Goal: Task Accomplishment & Management: Manage account settings

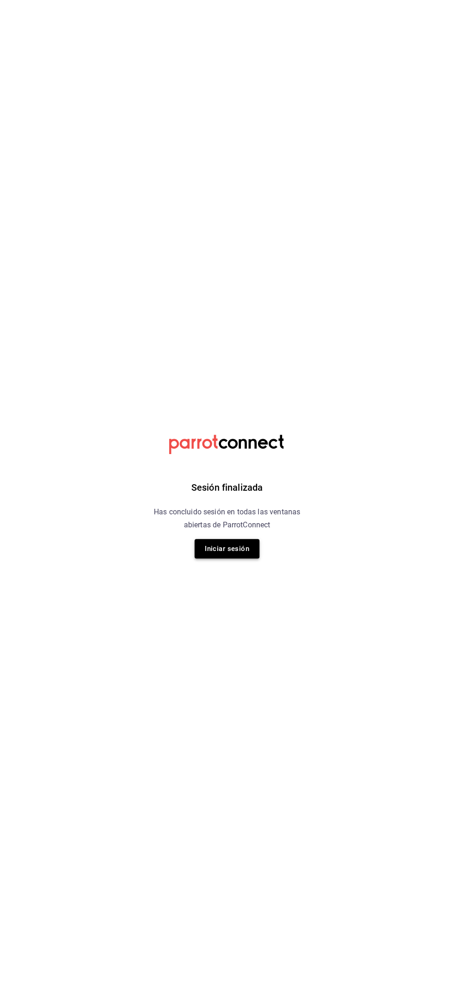
click at [221, 549] on button "Iniciar sesión" at bounding box center [227, 548] width 65 height 19
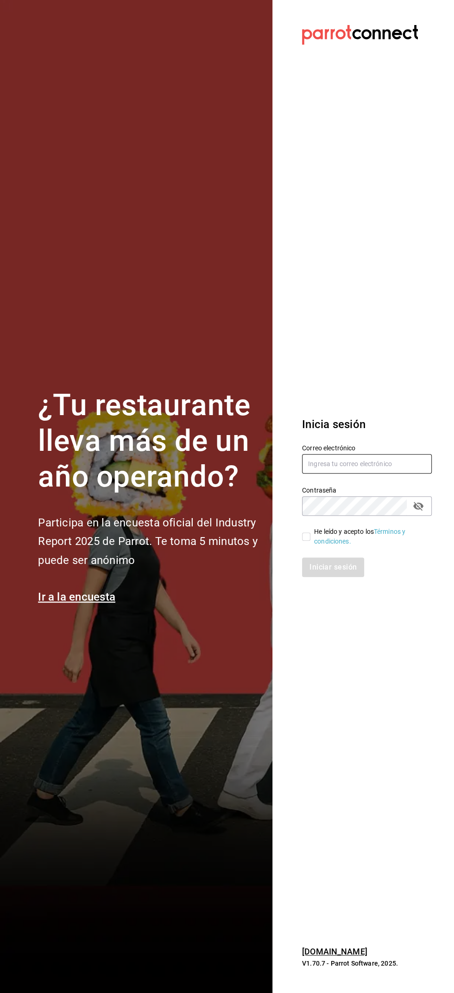
click at [314, 473] on input "text" at bounding box center [367, 463] width 130 height 19
type input "entb0531@gmail.com"
click at [290, 580] on section "Datos incorrectos. Verifica que tu Correo o Contraseña estén bien escritos. Ini…" at bounding box center [364, 496] width 182 height 993
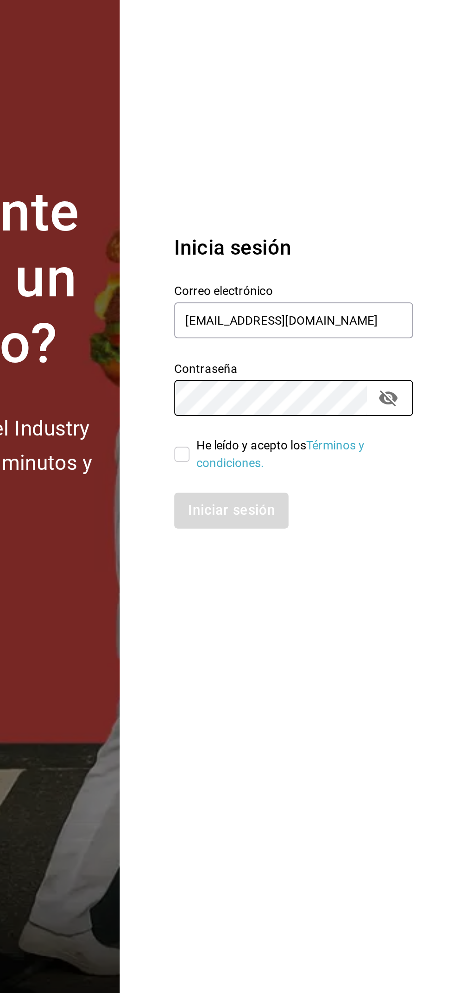
click at [366, 577] on div "Iniciar sesión" at bounding box center [367, 566] width 130 height 19
click at [305, 541] on input "He leído y acepto los Términos y condiciones." at bounding box center [306, 536] width 8 height 8
checkbox input "true"
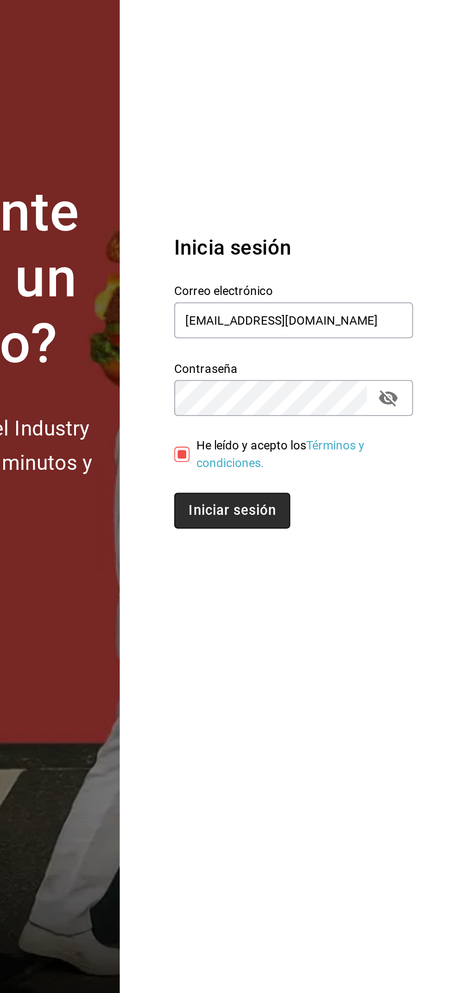
click at [313, 577] on button "Iniciar sesión" at bounding box center [333, 566] width 63 height 19
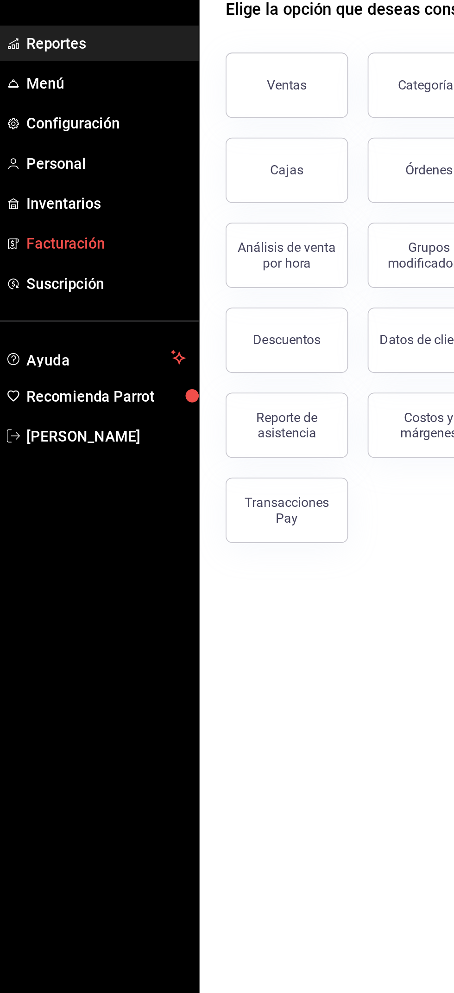
click at [76, 208] on span "Facturación" at bounding box center [67, 213] width 90 height 13
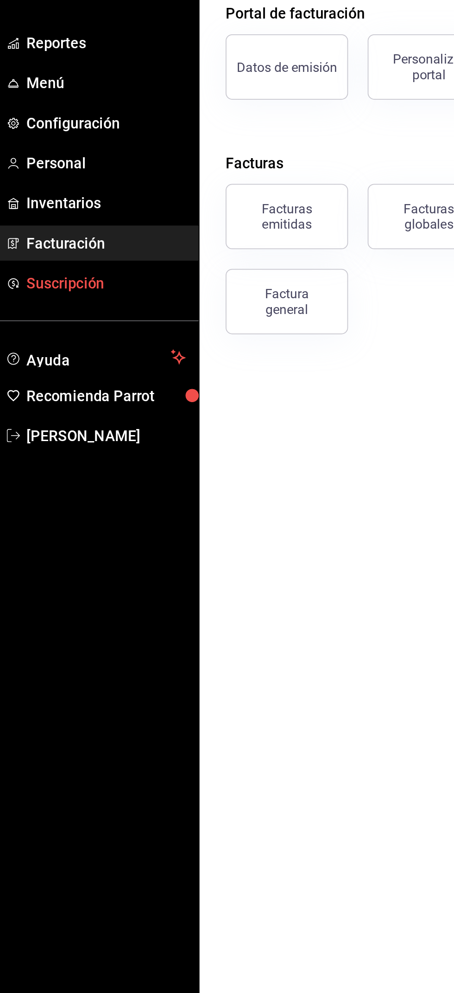
click at [81, 228] on link "Suscripción" at bounding box center [60, 236] width 120 height 20
